Goal: Information Seeking & Learning: Learn about a topic

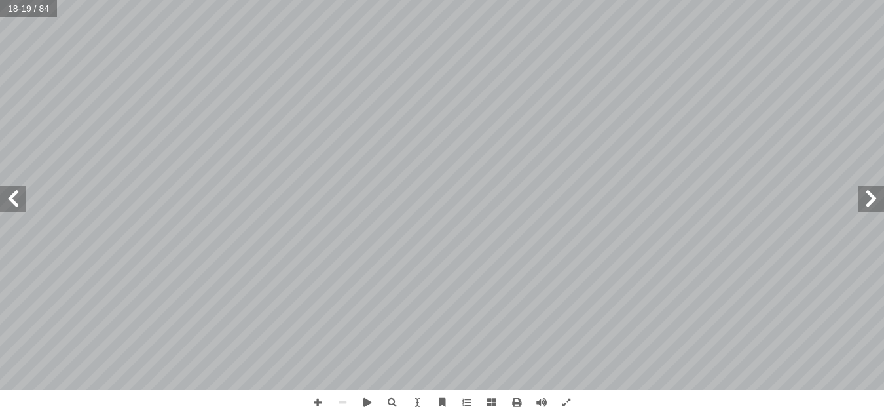
click at [869, 208] on span at bounding box center [871, 198] width 26 height 26
click at [312, 403] on span at bounding box center [317, 402] width 25 height 25
click at [748, 0] on html "الصفحة الرئيسية الصف الأول الصف الثاني الصف الثالث الصف الرابع الصف الخامس الصف…" at bounding box center [442, 59] width 884 height 119
click at [12, 194] on span at bounding box center [13, 198] width 26 height 26
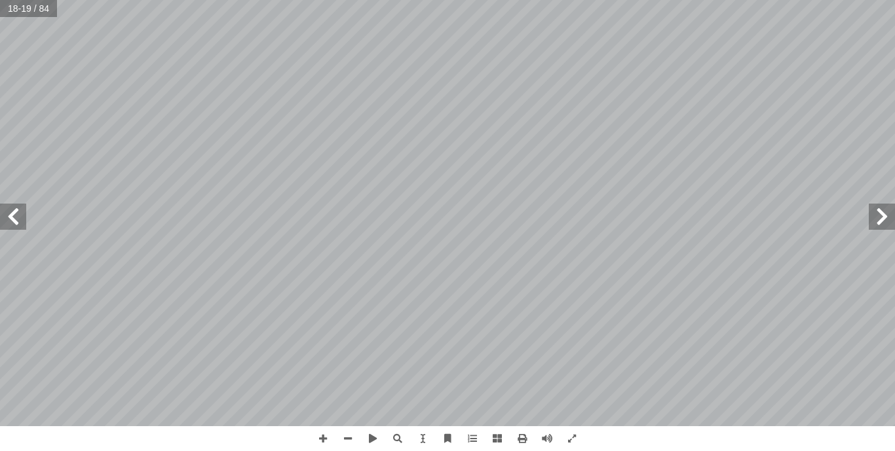
click at [374, 0] on html "الصفحة الرئيسية الصف الأول الصف الثاني الصف الثالث الصف الرابع الصف الخامس الصف…" at bounding box center [447, 59] width 895 height 119
click at [8, 218] on span at bounding box center [13, 217] width 26 height 26
click at [884, 217] on span at bounding box center [882, 217] width 26 height 26
click at [18, 217] on span at bounding box center [13, 217] width 26 height 26
click at [884, 224] on span at bounding box center [882, 217] width 26 height 26
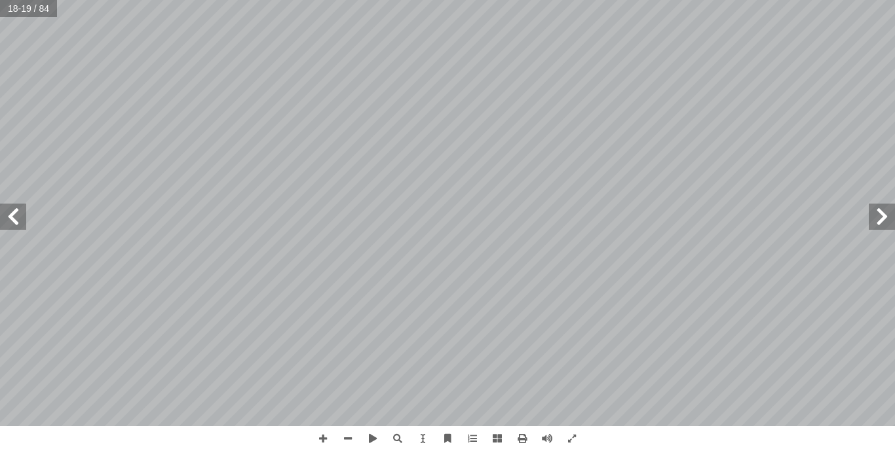
click at [18, 224] on span at bounding box center [13, 217] width 26 height 26
